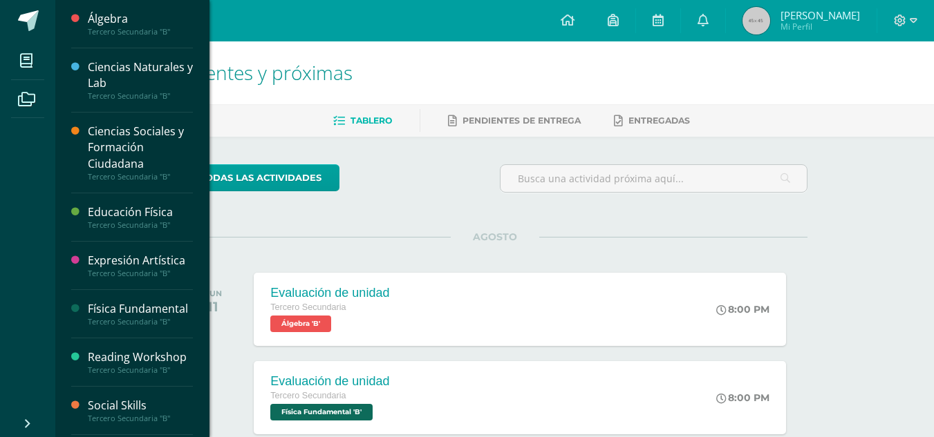
click at [140, 315] on div "Física Fundamental" at bounding box center [140, 309] width 105 height 16
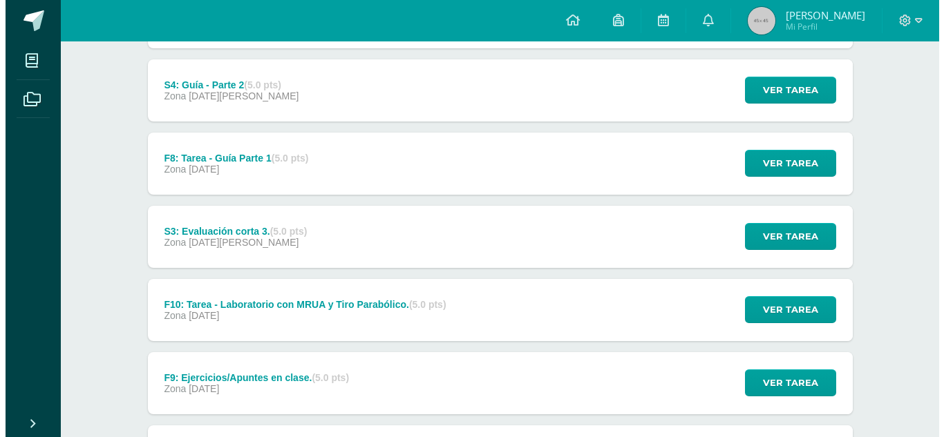
scroll to position [249, 0]
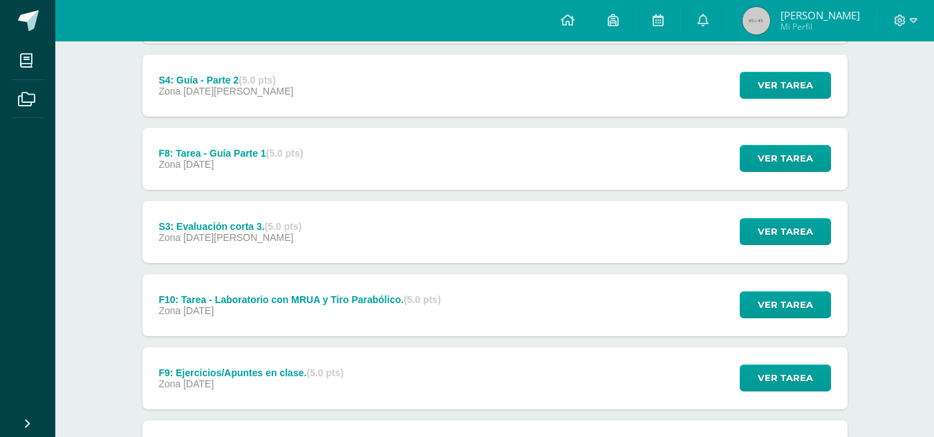
click at [431, 151] on div "F8: Tarea - Guía Parte 1 (5.0 pts) Zona 29 de Julio Ver tarea F8: Tarea - Guía …" at bounding box center [494, 159] width 705 height 62
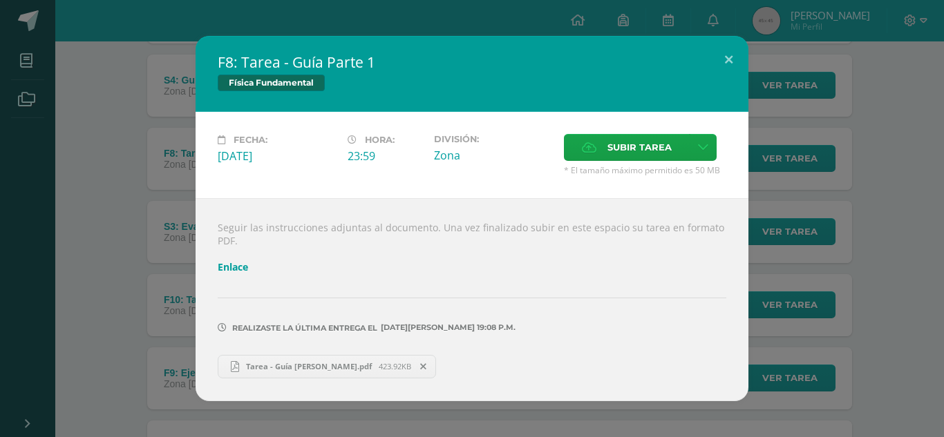
click at [234, 267] on link "Enlace" at bounding box center [233, 267] width 30 height 13
click at [729, 55] on button at bounding box center [728, 59] width 39 height 47
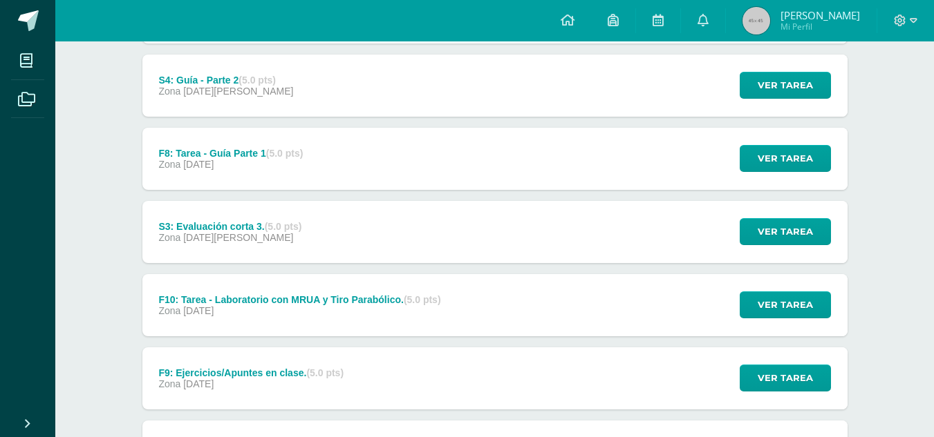
click at [401, 101] on div "S4: Guía - Parte 2 (5.0 pts) Zona 04 de Agosto Ver tarea S4: Guía - Parte 2 Fís…" at bounding box center [494, 86] width 705 height 62
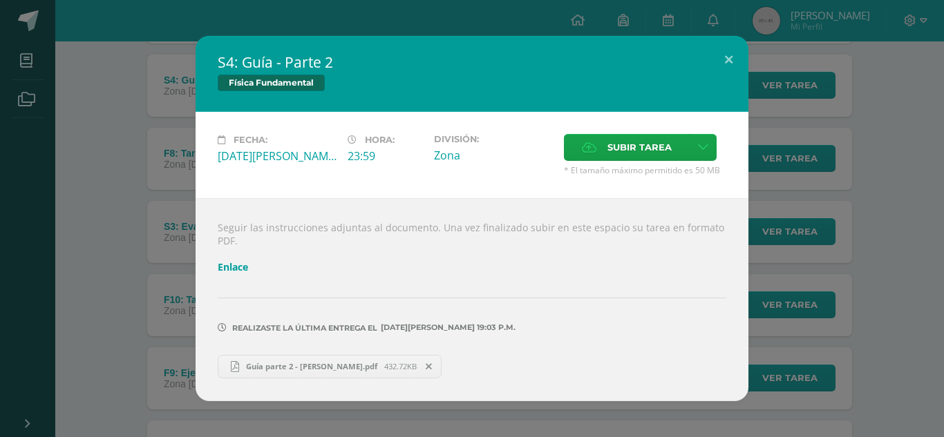
click at [240, 264] on link "Enlace" at bounding box center [233, 267] width 30 height 13
